Goal: Find specific page/section: Find specific page/section

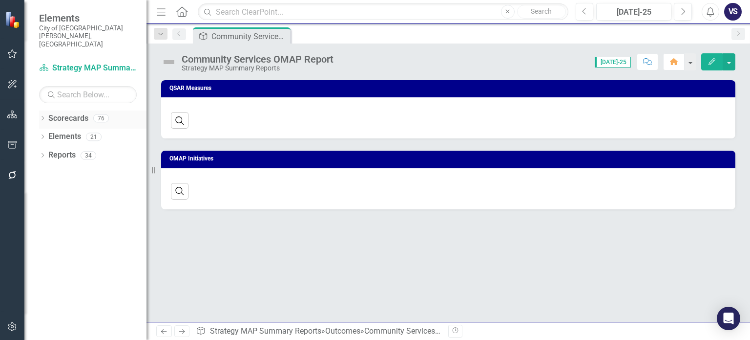
click at [43, 116] on icon "Dropdown" at bounding box center [42, 118] width 7 height 5
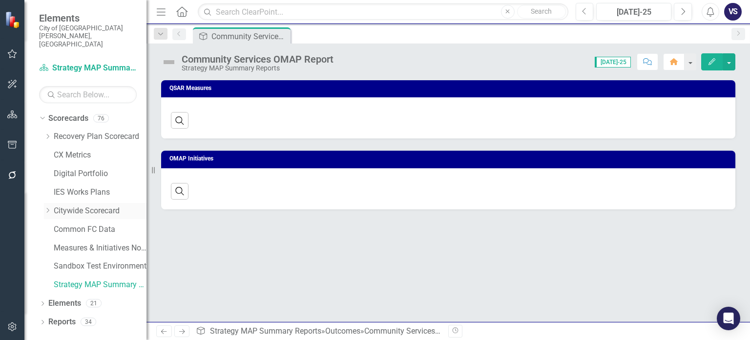
click at [71, 205] on link "Citywide Scorecard" at bounding box center [100, 210] width 93 height 11
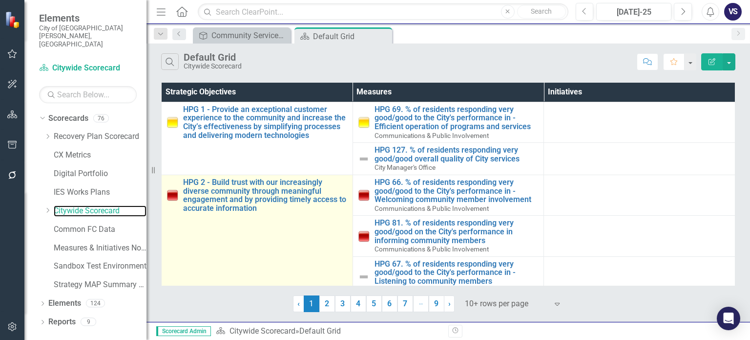
scroll to position [180, 0]
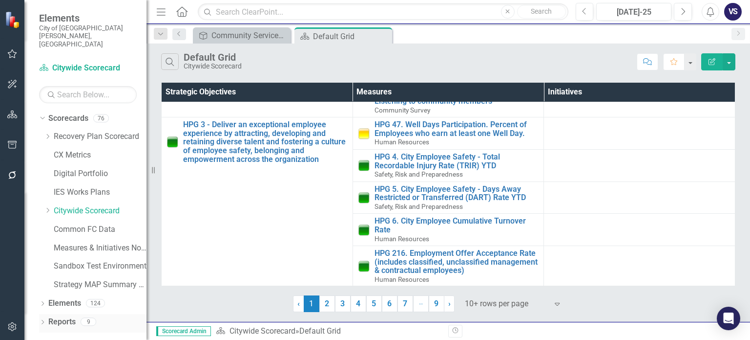
click at [42, 319] on div "Dropdown" at bounding box center [42, 323] width 7 height 8
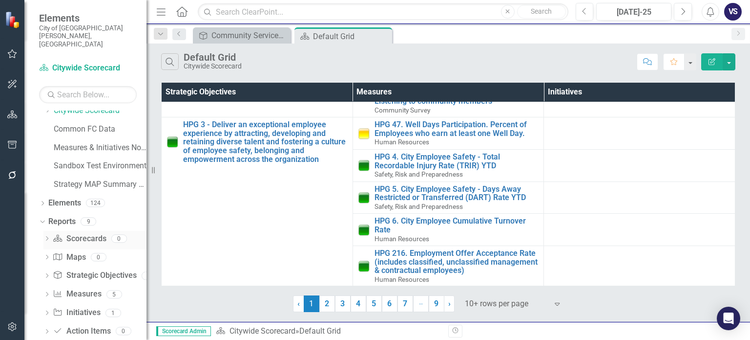
click at [47, 236] on div "Dropdown" at bounding box center [46, 240] width 7 height 8
click at [47, 232] on div "Dropdown Scorecard Scorecards 0" at bounding box center [94, 241] width 103 height 19
click at [78, 63] on link "Scorecard Citywide Scorecard" at bounding box center [88, 68] width 98 height 11
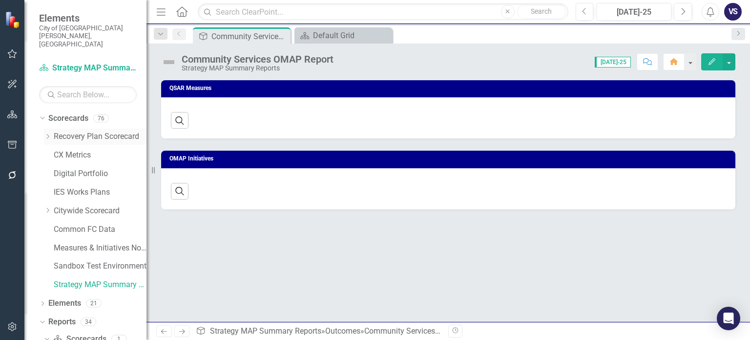
click at [51, 133] on icon "Dropdown" at bounding box center [47, 136] width 7 height 6
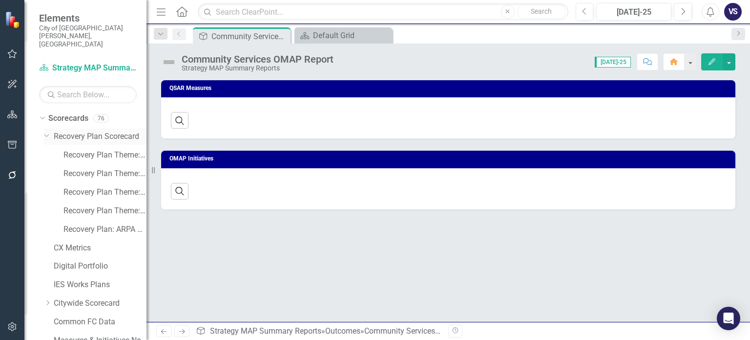
click at [51, 134] on div "Dropdown" at bounding box center [49, 136] width 10 height 5
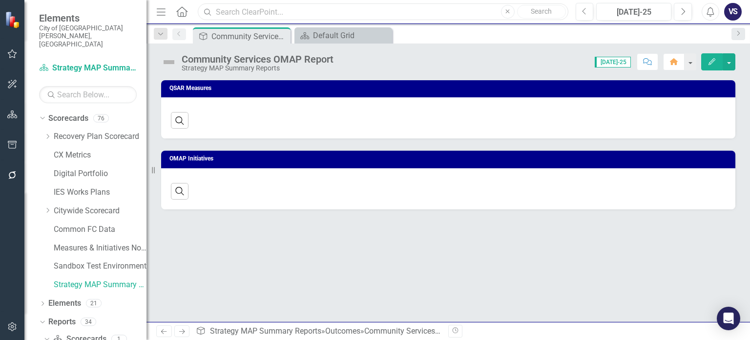
click at [236, 15] on input "text" at bounding box center [383, 11] width 370 height 17
click at [248, 10] on input "CR 5" at bounding box center [383, 11] width 370 height 17
click at [17, 15] on img at bounding box center [13, 19] width 17 height 17
click at [9, 18] on img at bounding box center [13, 19] width 17 height 17
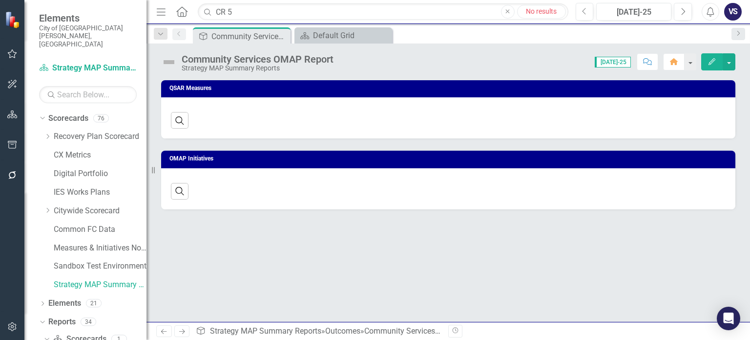
click at [72, 27] on small "City of [GEOGRAPHIC_DATA][PERSON_NAME], [GEOGRAPHIC_DATA]" at bounding box center [88, 36] width 98 height 24
click at [78, 205] on link "Citywide Scorecard" at bounding box center [100, 210] width 93 height 11
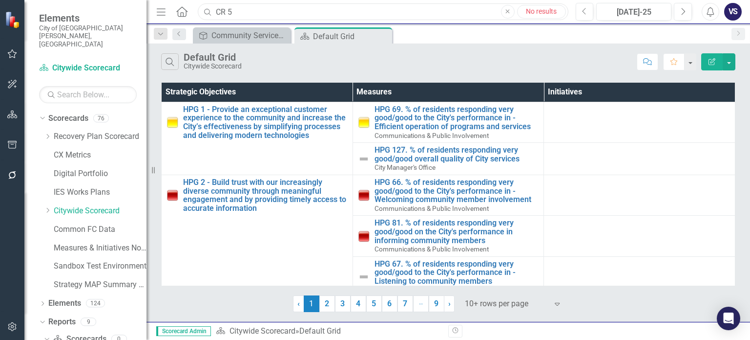
click at [252, 3] on input "CR 5" at bounding box center [383, 11] width 370 height 17
type input "C"
click at [326, 302] on link "2" at bounding box center [328, 303] width 16 height 17
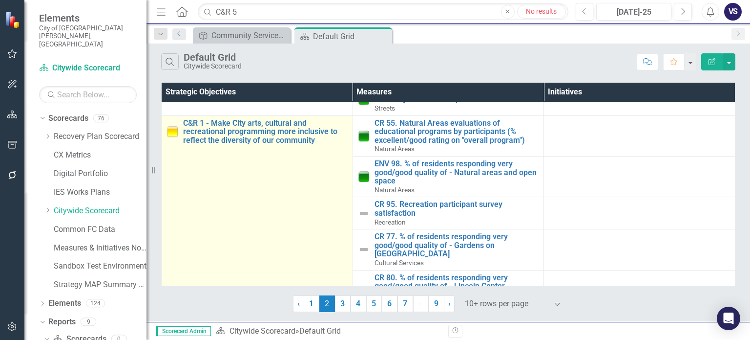
scroll to position [210, 0]
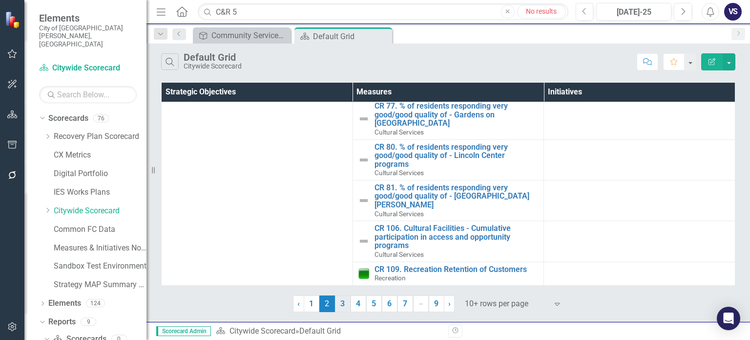
click at [340, 308] on link "3" at bounding box center [343, 303] width 16 height 17
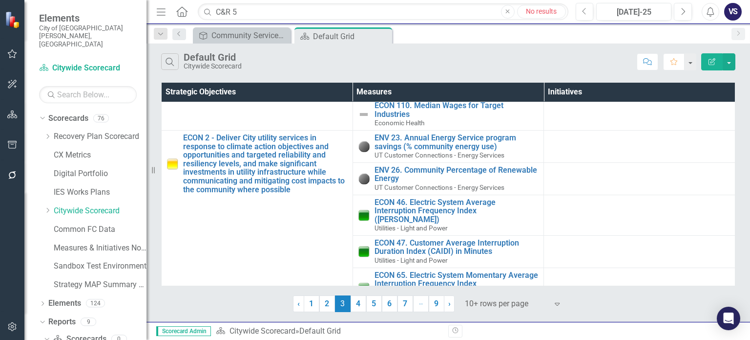
scroll to position [237, 0]
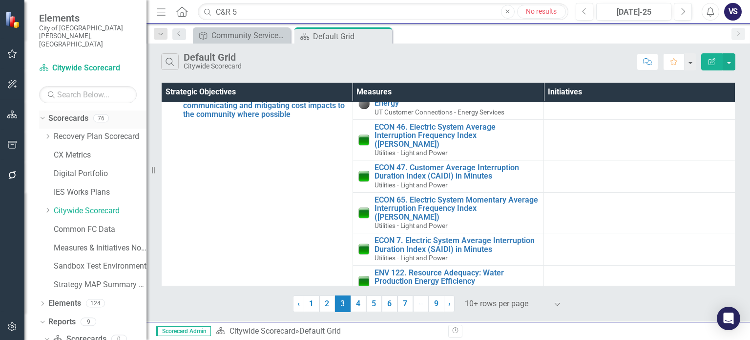
click at [72, 113] on link "Scorecards" at bounding box center [68, 118] width 40 height 11
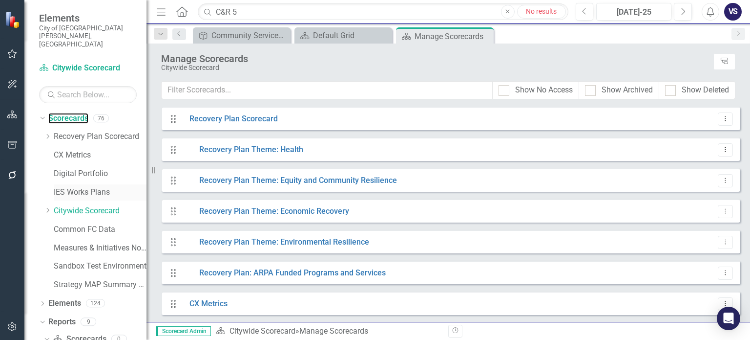
scroll to position [87, 0]
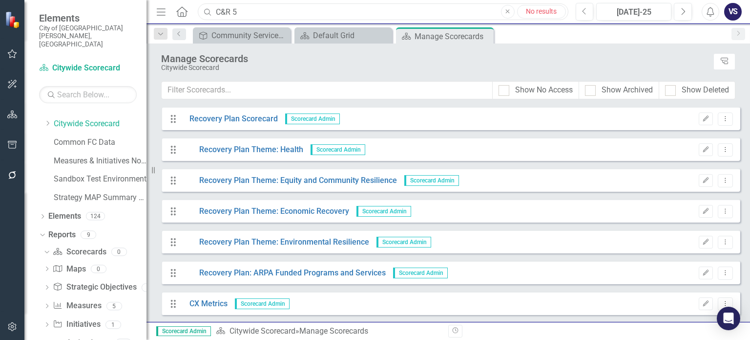
click at [245, 9] on input "C&R 5" at bounding box center [383, 11] width 370 height 17
click at [43, 22] on span "Elements" at bounding box center [88, 18] width 98 height 12
click at [64, 60] on div "Scorecard Citywide Scorecard" at bounding box center [88, 68] width 98 height 16
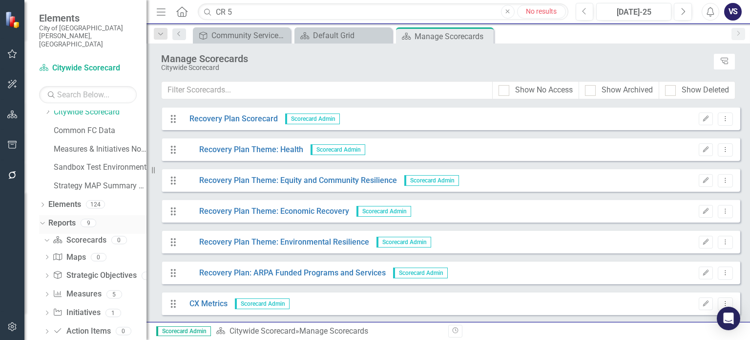
click at [58, 217] on link "Reports" at bounding box center [61, 222] width 27 height 11
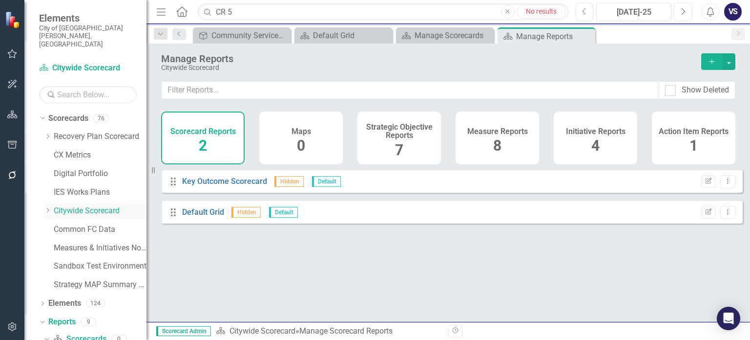
click at [46, 207] on icon "Dropdown" at bounding box center [47, 210] width 7 height 6
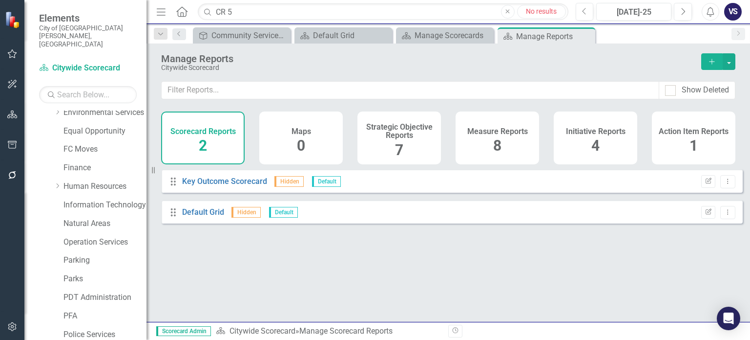
scroll to position [358, 0]
click at [76, 273] on link "Parks" at bounding box center [105, 278] width 83 height 11
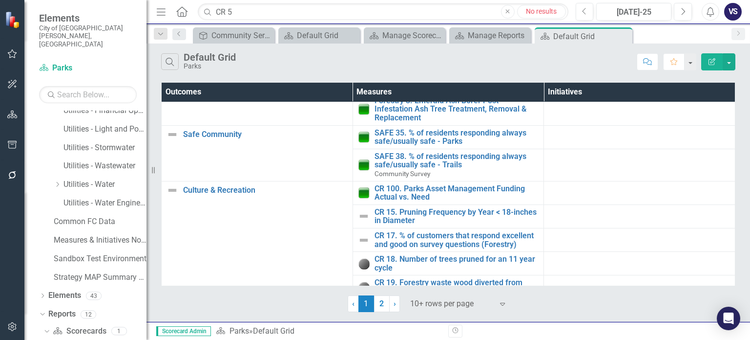
scroll to position [63, 0]
click at [381, 308] on link "2" at bounding box center [382, 303] width 16 height 17
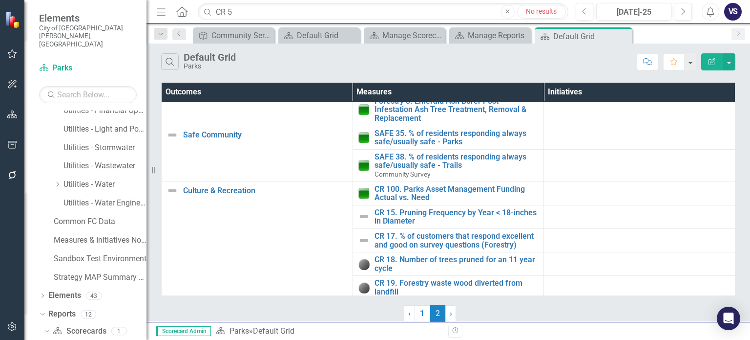
scroll to position [0, 0]
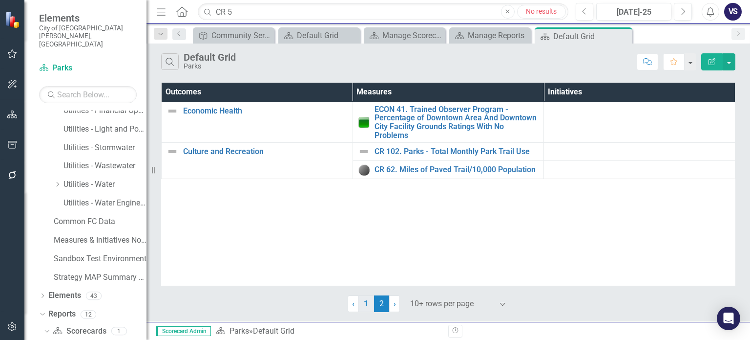
click at [366, 305] on link "1" at bounding box center [367, 303] width 16 height 17
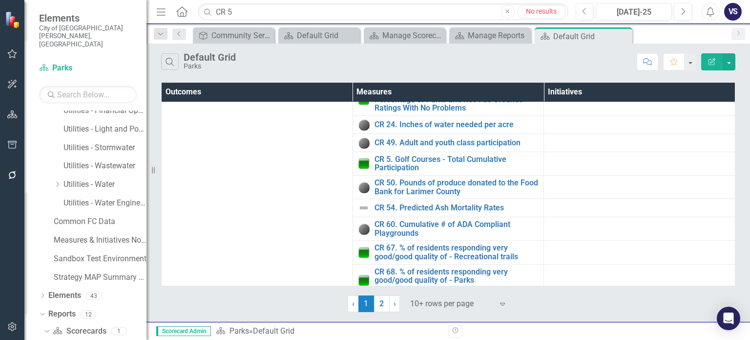
scroll to position [348, 0]
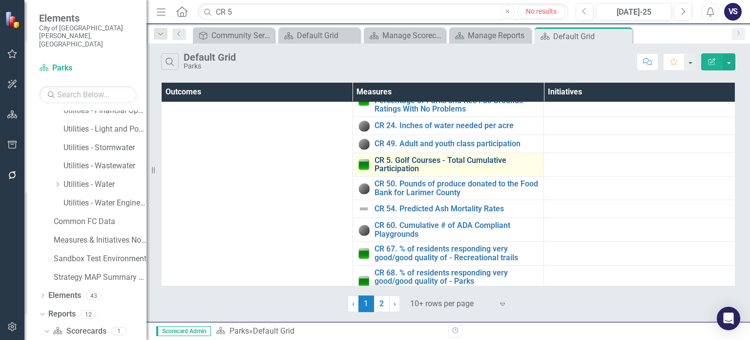
click at [424, 156] on link "CR 5. Golf Courses - Total Cumulative Participation" at bounding box center [457, 164] width 165 height 17
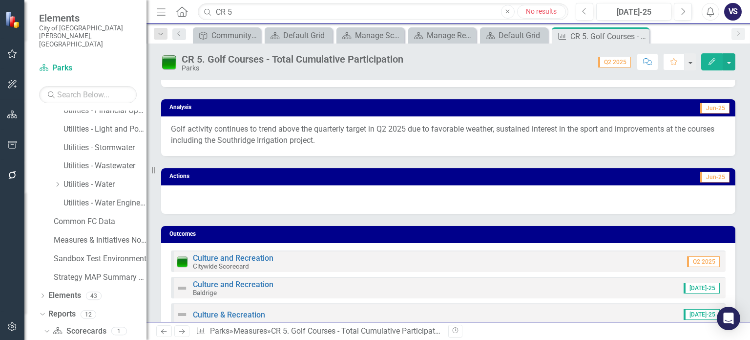
scroll to position [175, 0]
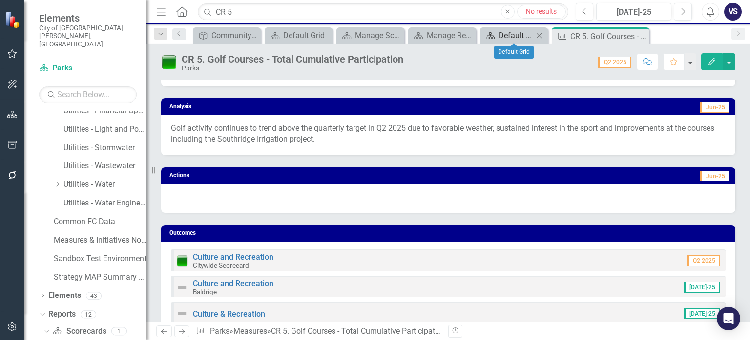
click at [510, 34] on div "Default Grid" at bounding box center [516, 35] width 35 height 12
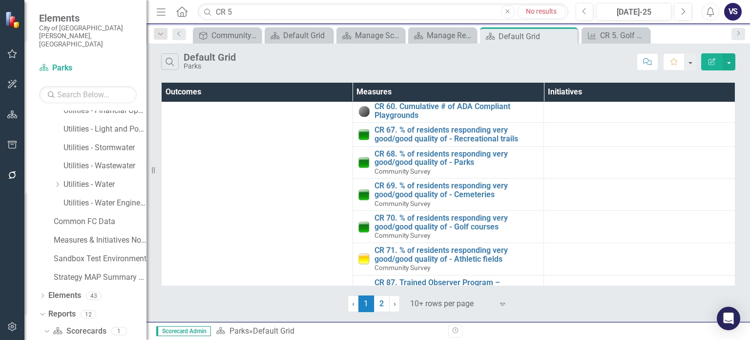
scroll to position [606, 0]
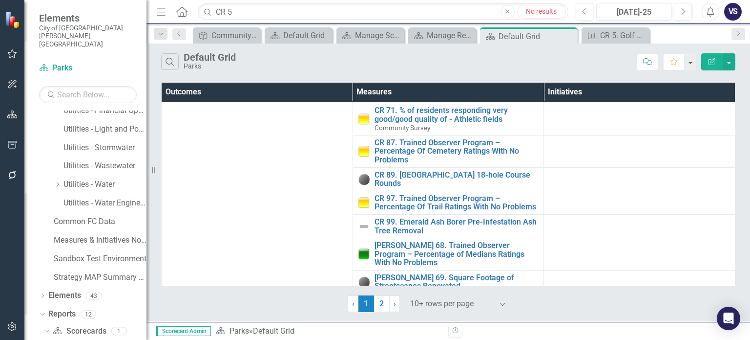
click at [385, 312] on div "Search Default Grid Parks Comment Favorite Edit Report Outcomes Measures Initia…" at bounding box center [449, 182] width 604 height 278
click at [381, 305] on link "2" at bounding box center [382, 303] width 16 height 17
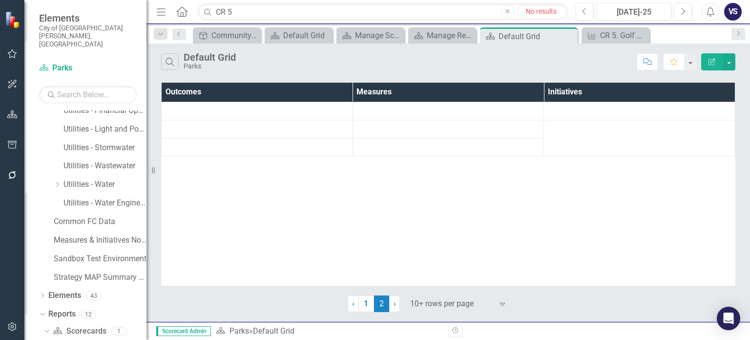
scroll to position [0, 0]
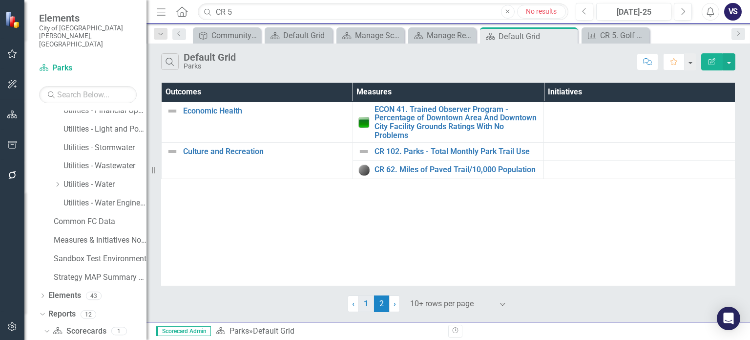
click at [368, 303] on link "1" at bounding box center [367, 303] width 16 height 17
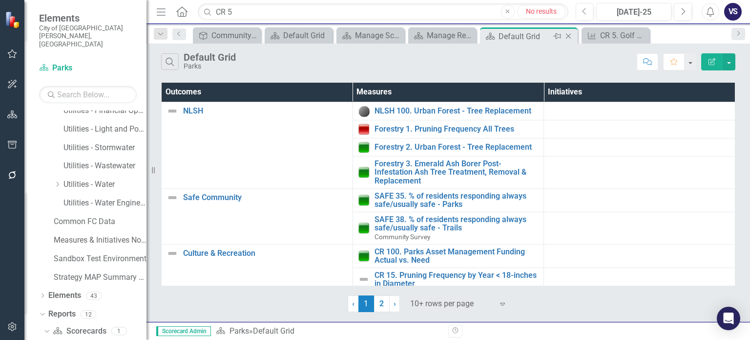
click at [566, 41] on div "Close" at bounding box center [569, 36] width 12 height 12
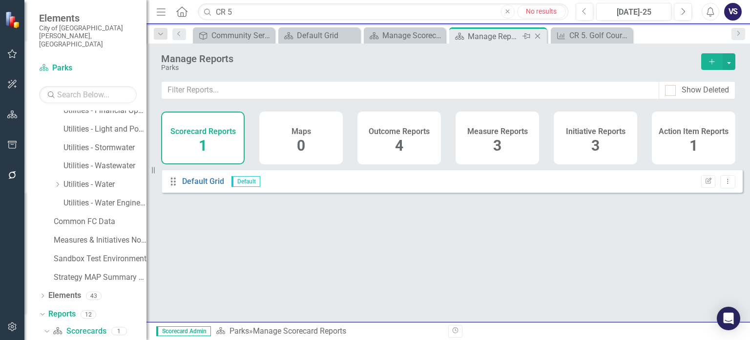
click at [538, 35] on icon "Close" at bounding box center [538, 36] width 10 height 8
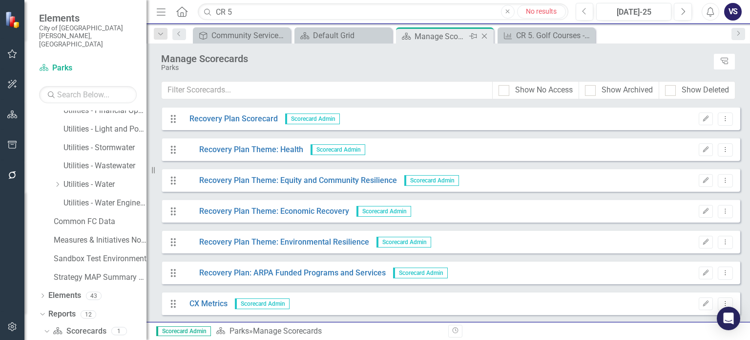
click at [455, 42] on div "Manage Scorecards" at bounding box center [441, 36] width 52 height 12
click at [413, 90] on input "text" at bounding box center [327, 90] width 331 height 18
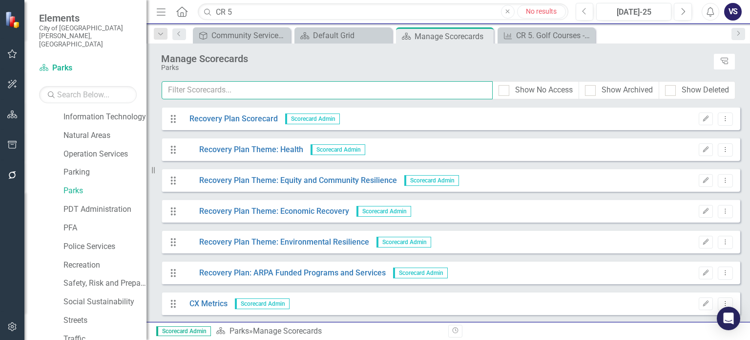
scroll to position [442, 0]
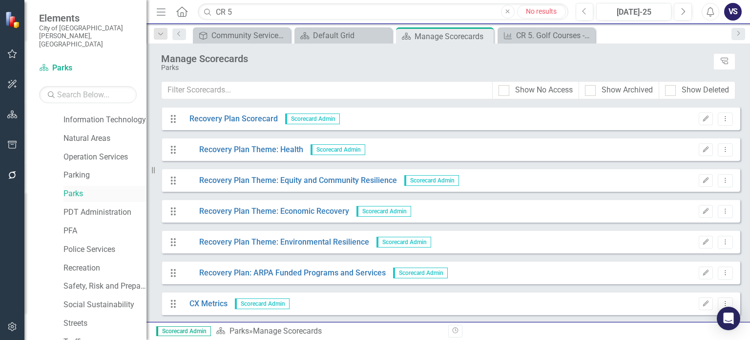
click at [81, 188] on link "Parks" at bounding box center [105, 193] width 83 height 11
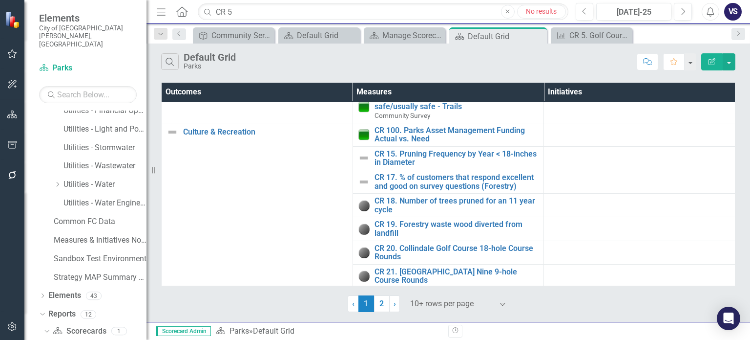
scroll to position [122, 0]
click at [377, 306] on link "2" at bounding box center [382, 303] width 16 height 17
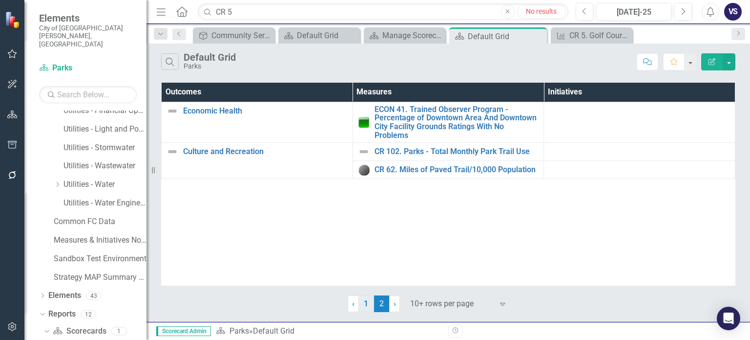
click at [365, 300] on link "1" at bounding box center [367, 303] width 16 height 17
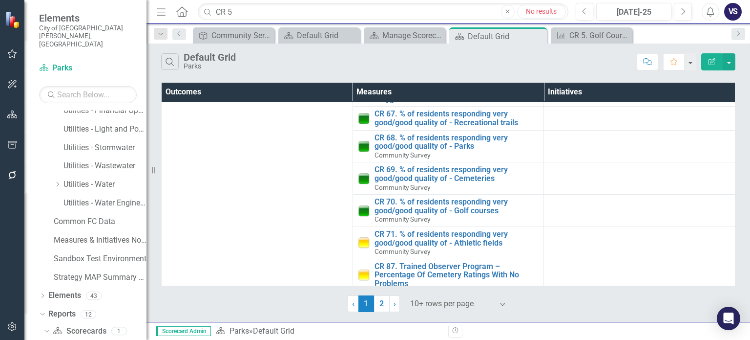
scroll to position [500, 0]
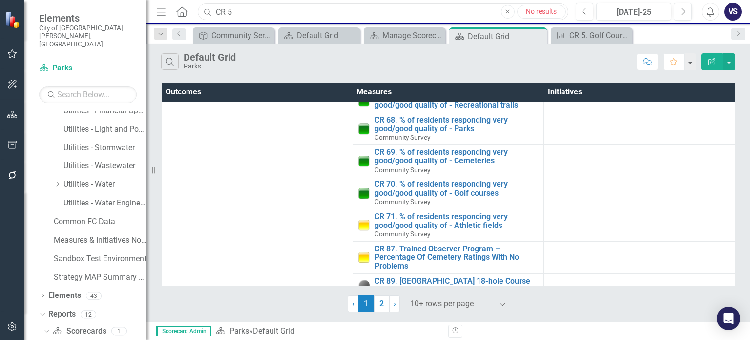
click at [301, 12] on input "CR 5" at bounding box center [383, 11] width 370 height 17
type input "CR 7"
click at [535, 35] on icon "Close" at bounding box center [538, 36] width 10 height 8
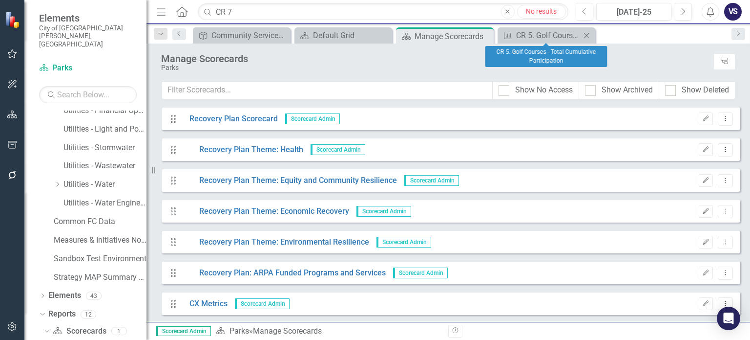
click at [590, 33] on icon "Close" at bounding box center [587, 36] width 10 height 8
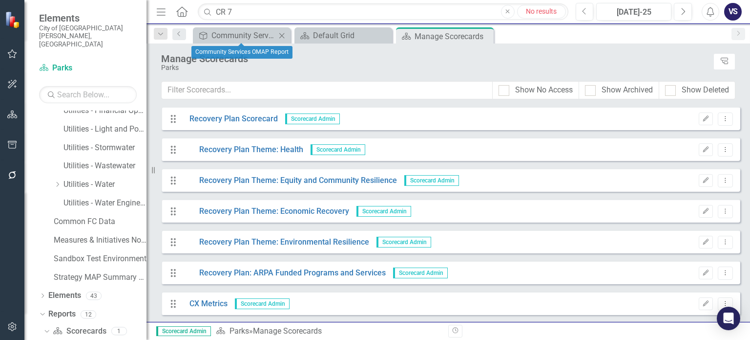
click at [235, 29] on div "Outcome Community Services OMAP Report Close" at bounding box center [242, 35] width 98 height 16
click at [244, 35] on div "Community Services OMAP Report" at bounding box center [244, 35] width 64 height 12
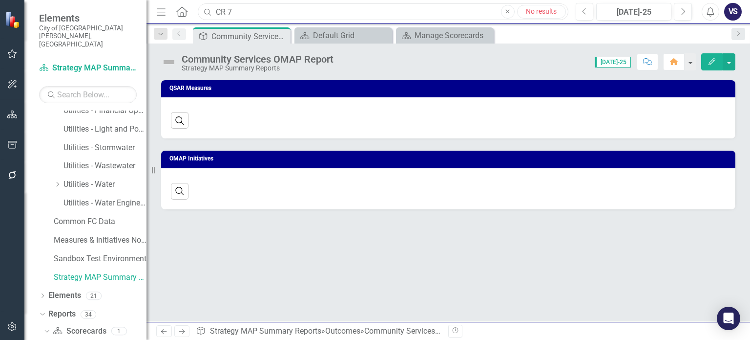
click at [266, 9] on input "CR 7" at bounding box center [383, 11] width 370 height 17
click at [282, 36] on icon "Close" at bounding box center [282, 36] width 10 height 8
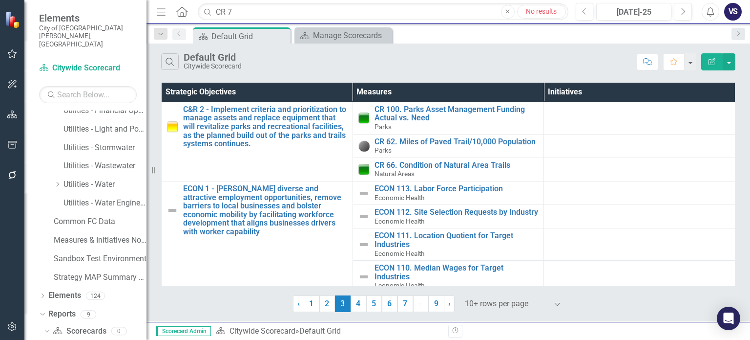
click at [272, 0] on div "Menu Home Search CR 7 Close No results Previous [DATE]-25 Next Alerts VS User E…" at bounding box center [449, 12] width 604 height 24
click at [273, 8] on input "CR 7" at bounding box center [383, 11] width 370 height 17
click at [280, 36] on icon "Close" at bounding box center [282, 36] width 10 height 8
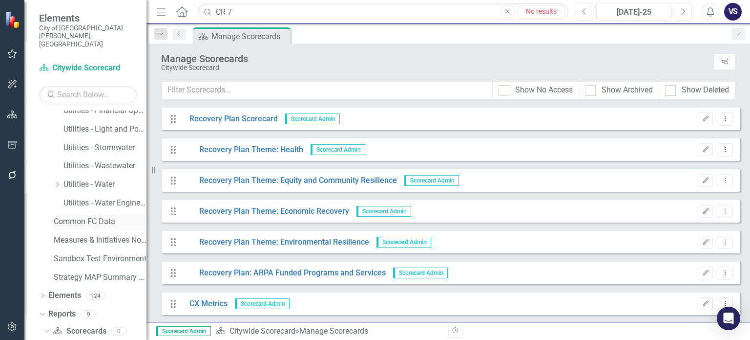
scroll to position [894, 0]
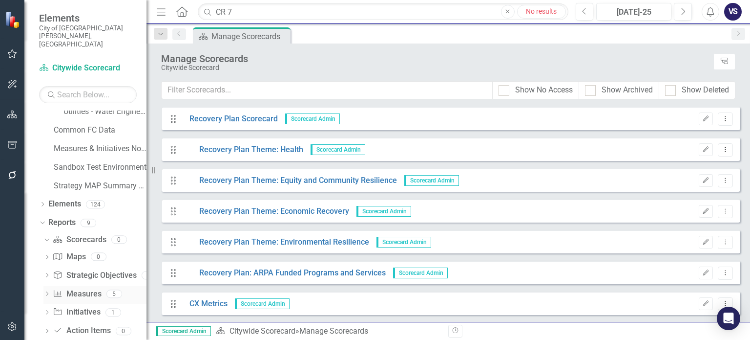
click at [45, 292] on icon "Dropdown" at bounding box center [46, 294] width 7 height 5
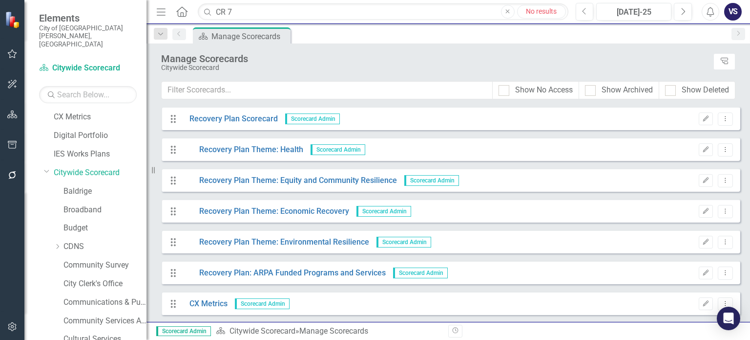
scroll to position [0, 0]
